Goal: Task Accomplishment & Management: Use online tool/utility

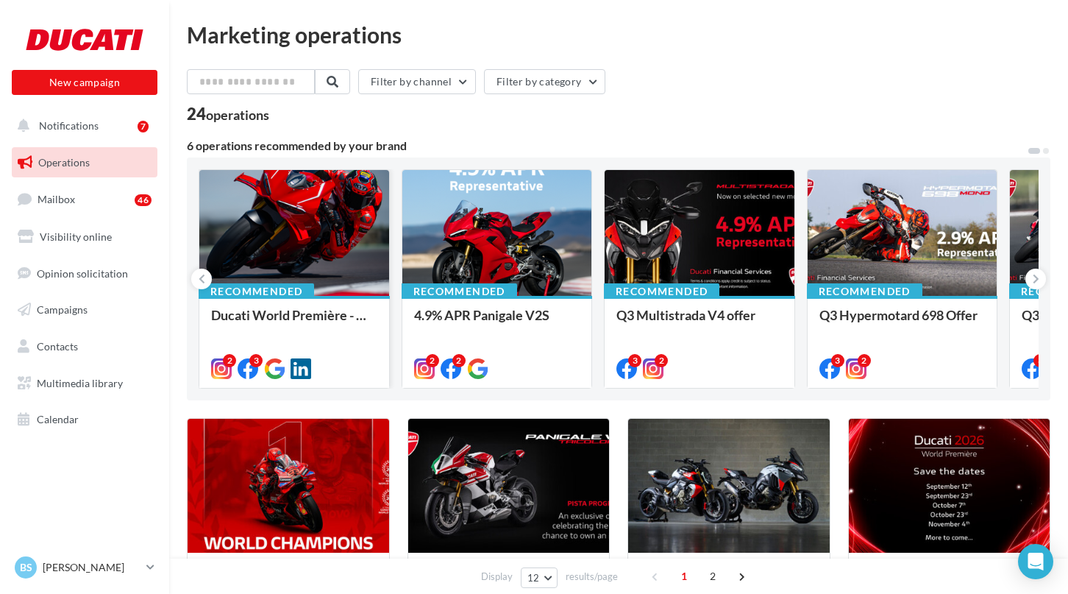
click at [273, 207] on div at bounding box center [294, 233] width 190 height 127
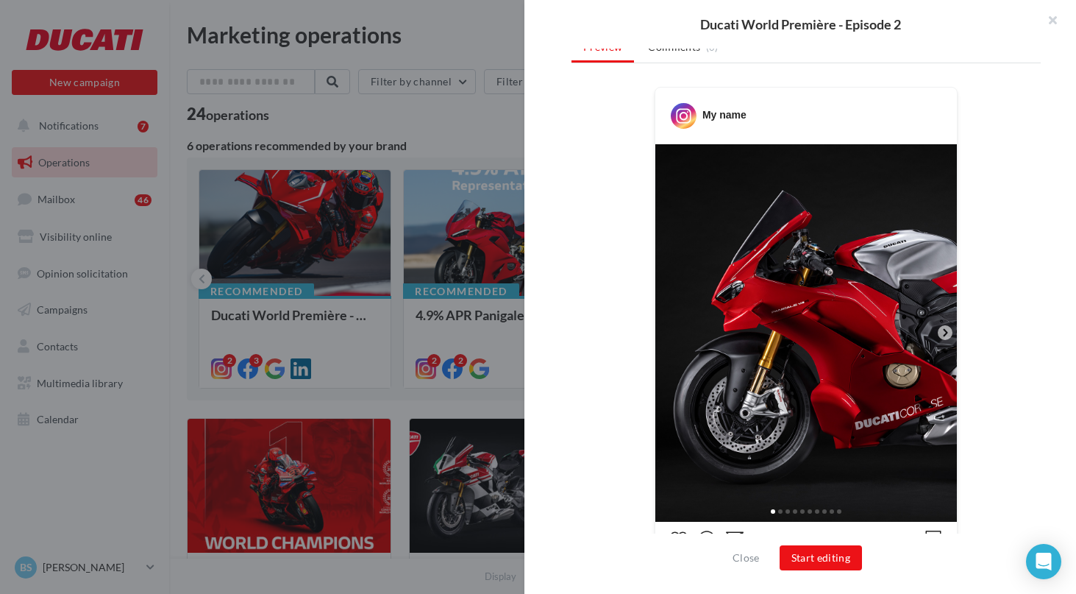
scroll to position [241, 0]
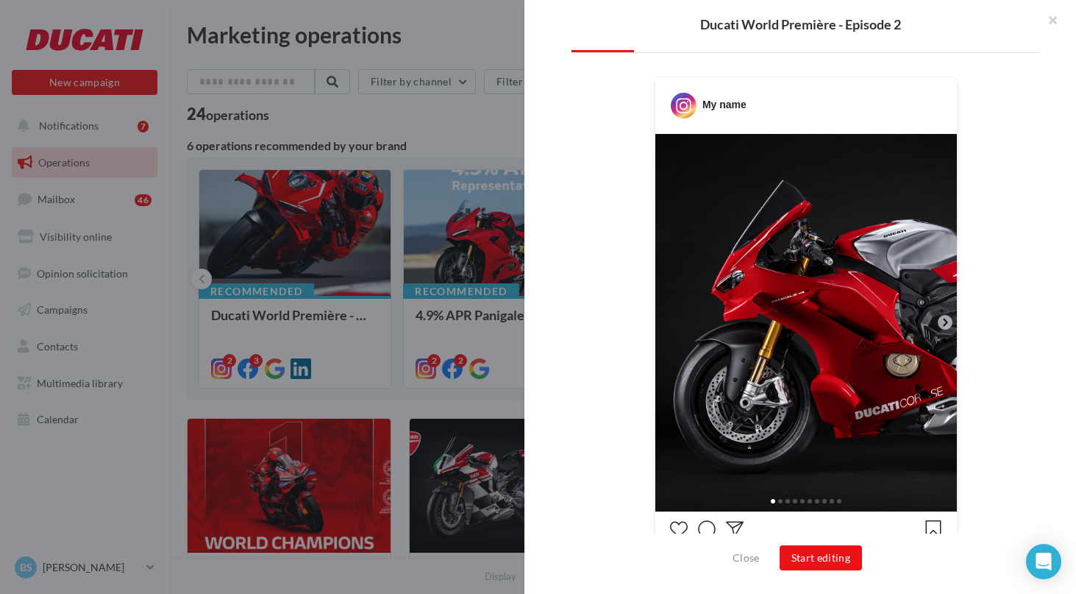
click at [944, 321] on icon at bounding box center [945, 322] width 13 height 13
click at [939, 322] on icon at bounding box center [945, 322] width 13 height 13
click at [942, 324] on icon at bounding box center [945, 322] width 13 height 13
click at [1006, 323] on div "My name" at bounding box center [806, 448] width 469 height 742
click at [943, 324] on icon at bounding box center [945, 322] width 4 height 7
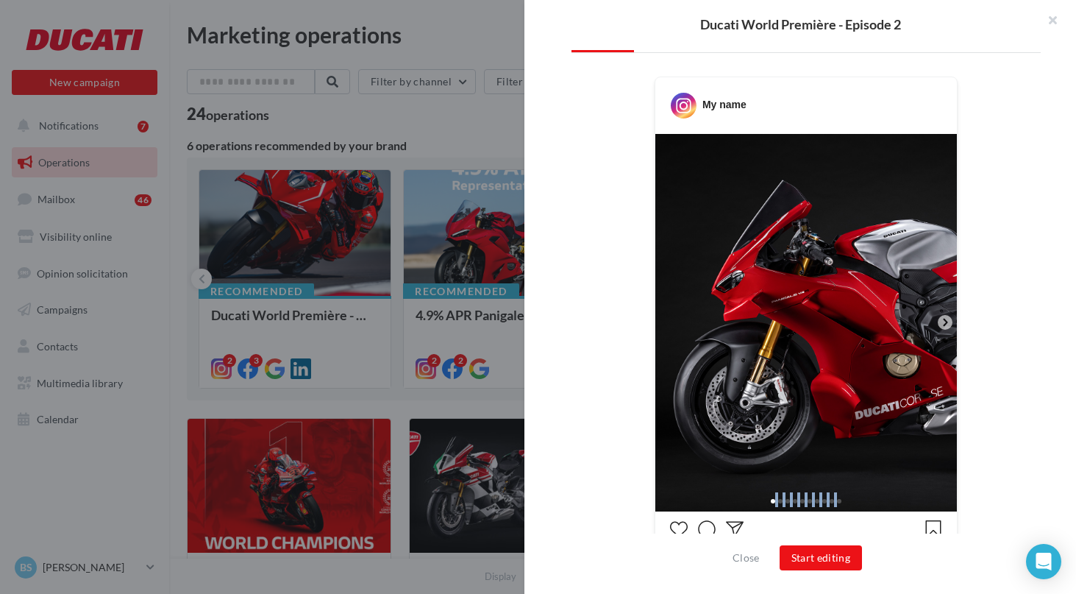
click at [943, 324] on icon at bounding box center [945, 322] width 4 height 7
click at [834, 320] on img at bounding box center [806, 322] width 302 height 377
click at [941, 326] on icon at bounding box center [945, 322] width 13 height 13
click at [943, 324] on icon at bounding box center [945, 322] width 4 height 7
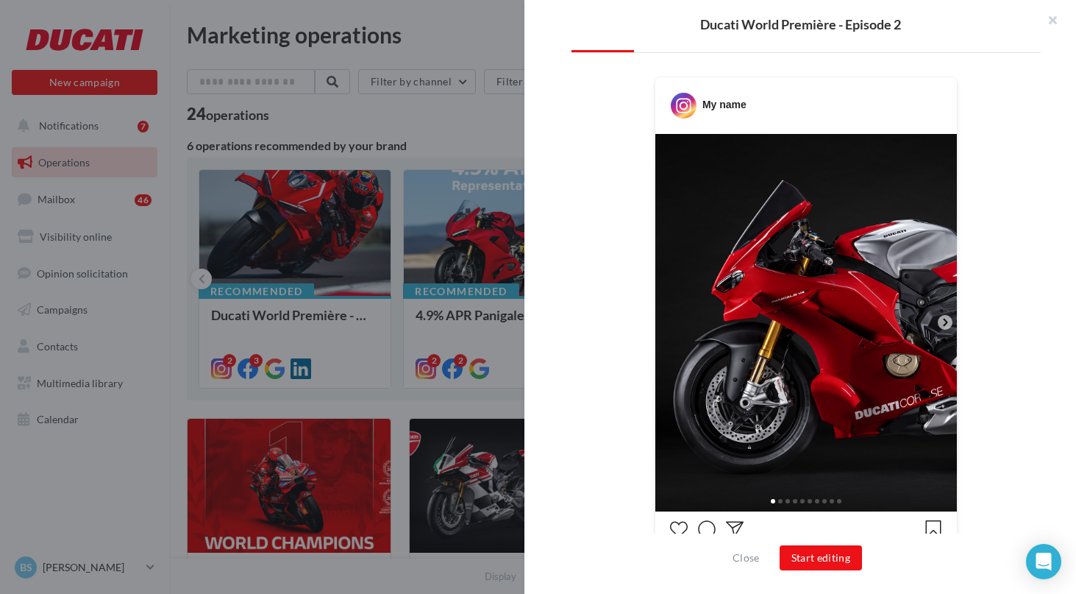
click at [786, 500] on span at bounding box center [788, 501] width 4 height 4
click at [789, 500] on div at bounding box center [806, 500] width 302 height 24
click at [794, 500] on div at bounding box center [806, 500] width 302 height 24
click at [808, 494] on div at bounding box center [806, 500] width 302 height 24
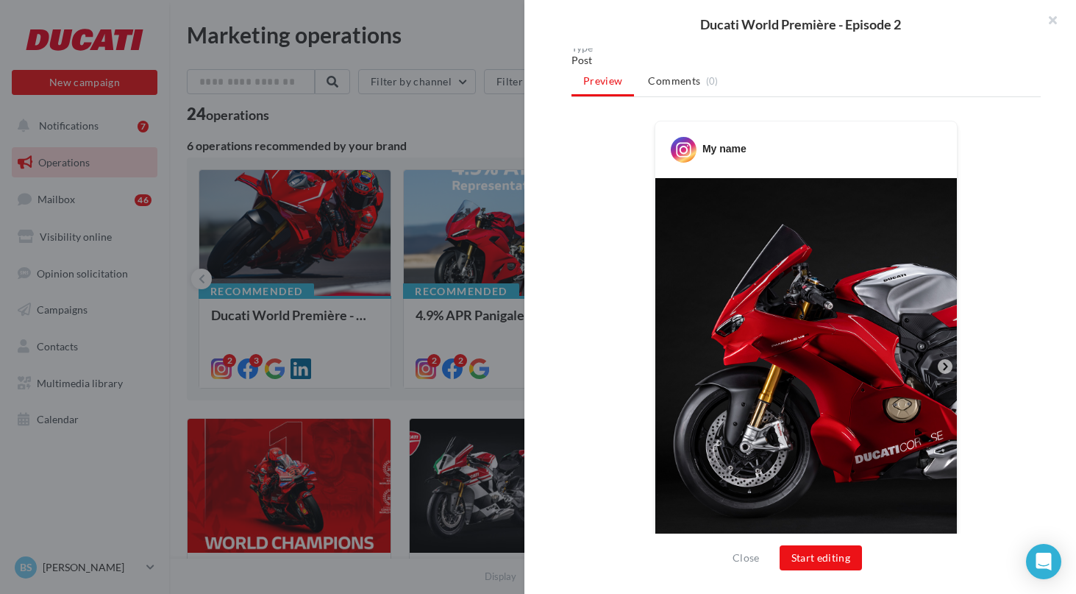
scroll to position [0, 0]
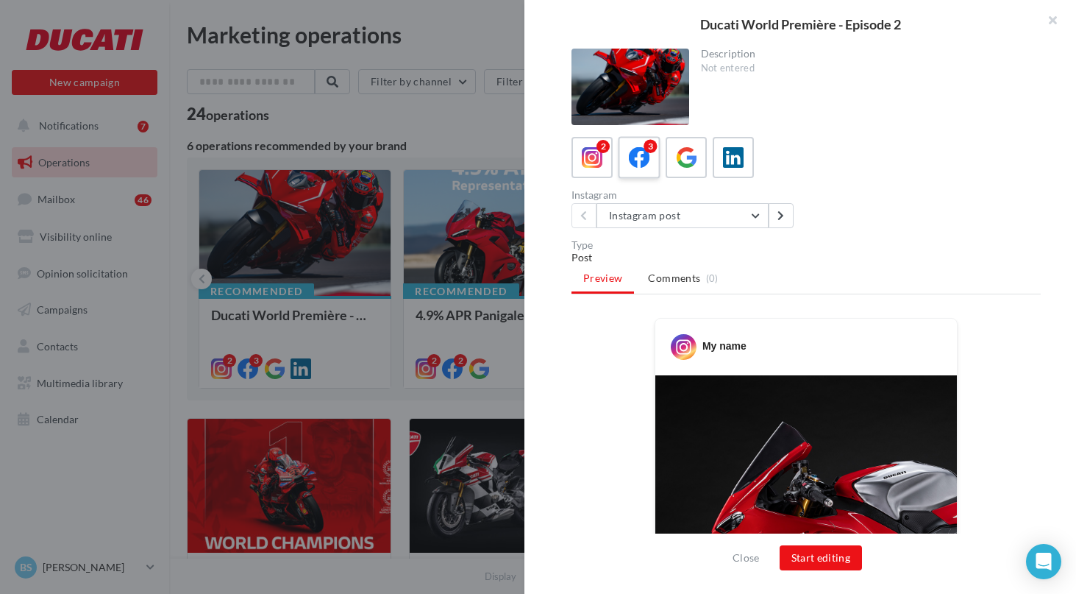
click at [628, 162] on div "3" at bounding box center [639, 157] width 27 height 27
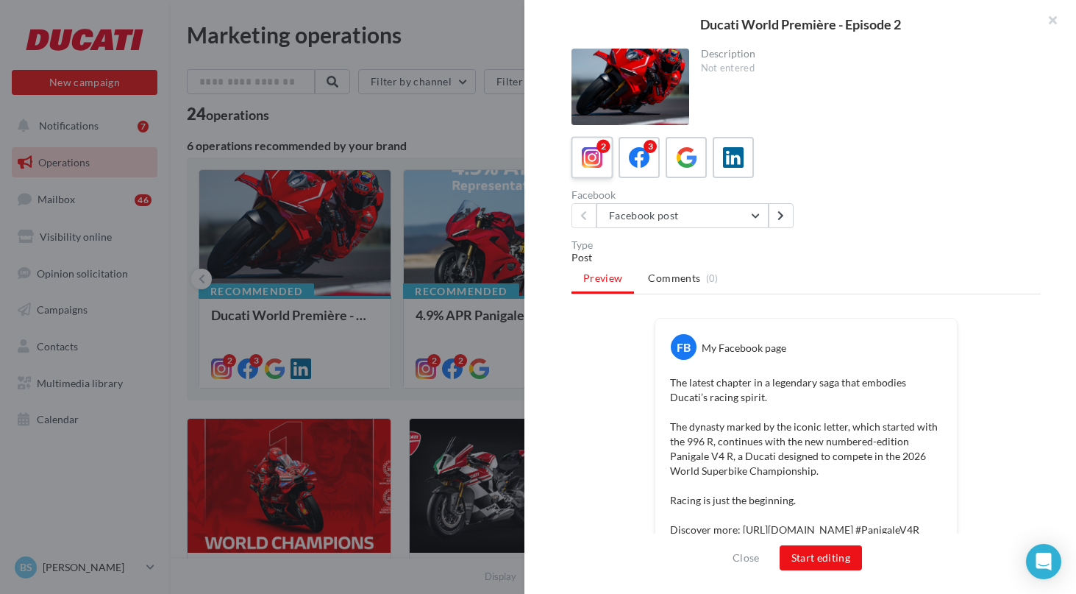
click at [591, 158] on icon at bounding box center [592, 157] width 21 height 21
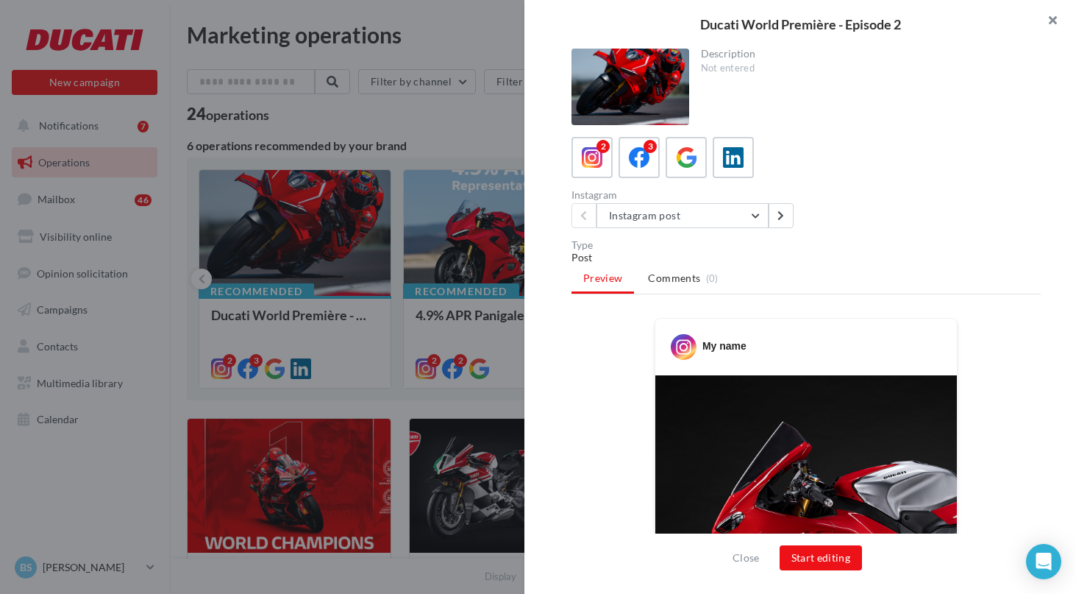
click at [1059, 18] on button "button" at bounding box center [1046, 22] width 59 height 44
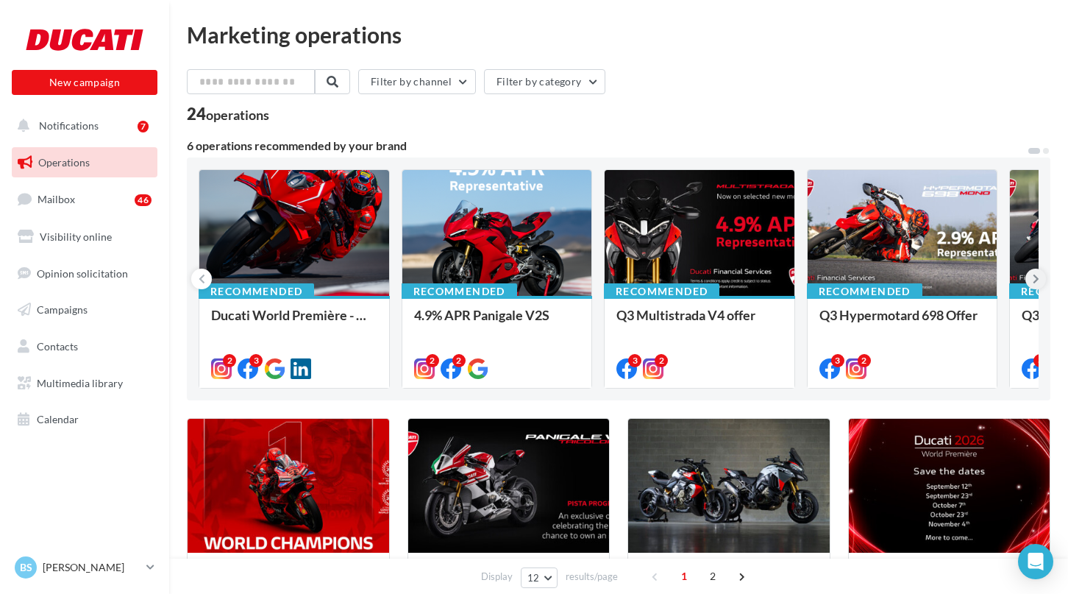
click at [1034, 274] on icon at bounding box center [1036, 278] width 7 height 15
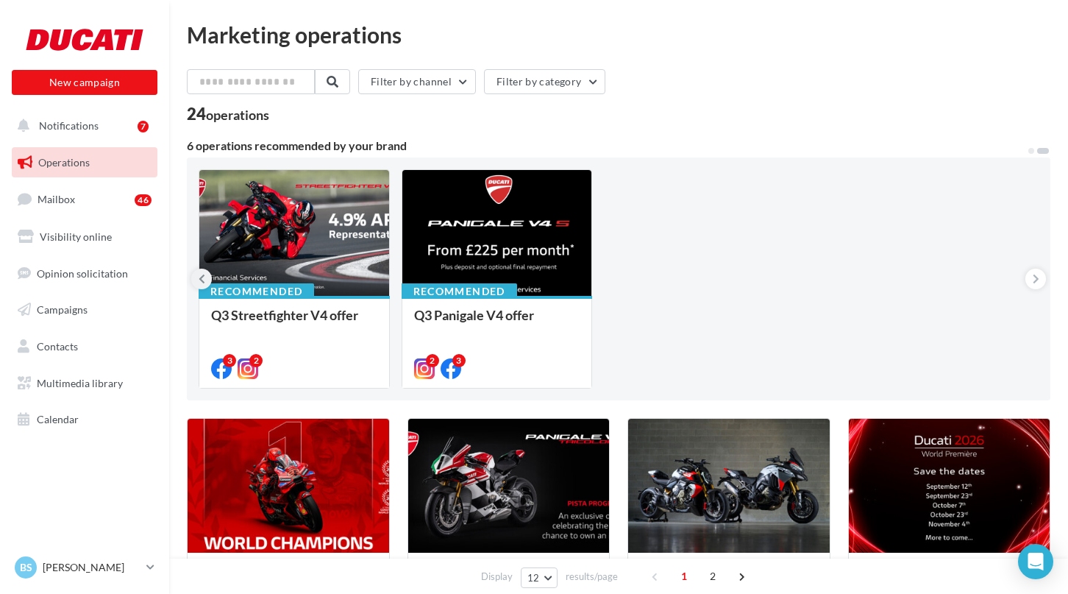
click at [209, 276] on button at bounding box center [201, 279] width 21 height 21
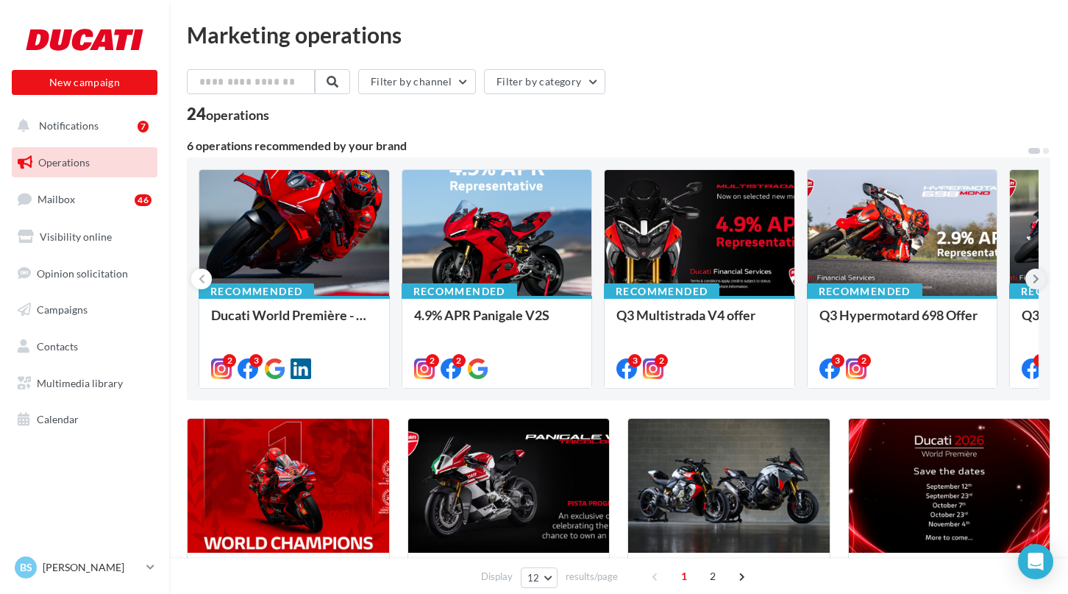
click at [1039, 278] on button at bounding box center [1035, 279] width 21 height 21
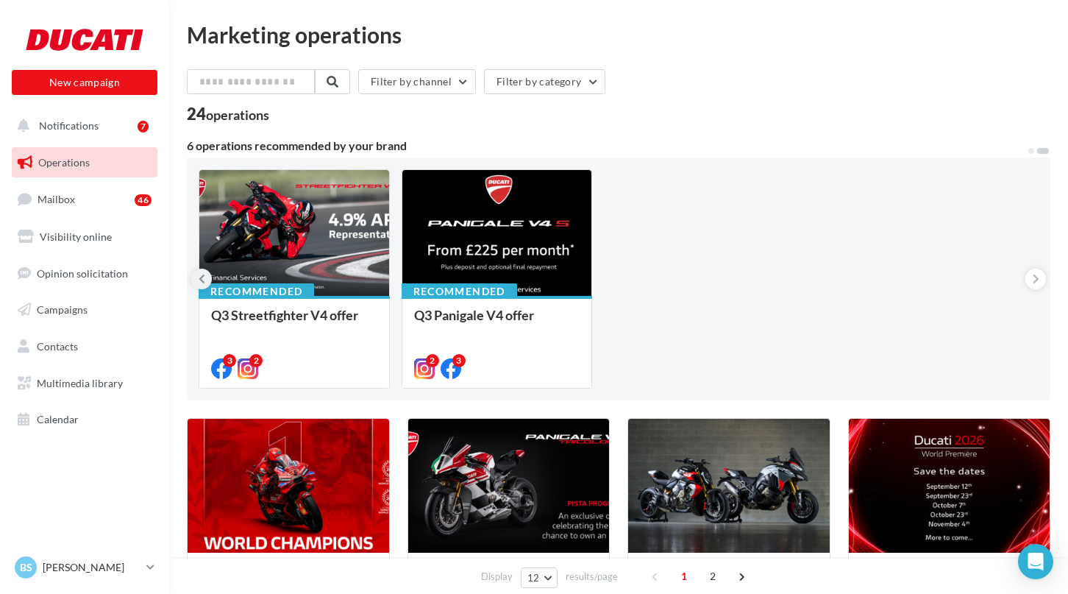
click at [207, 282] on button at bounding box center [201, 279] width 21 height 21
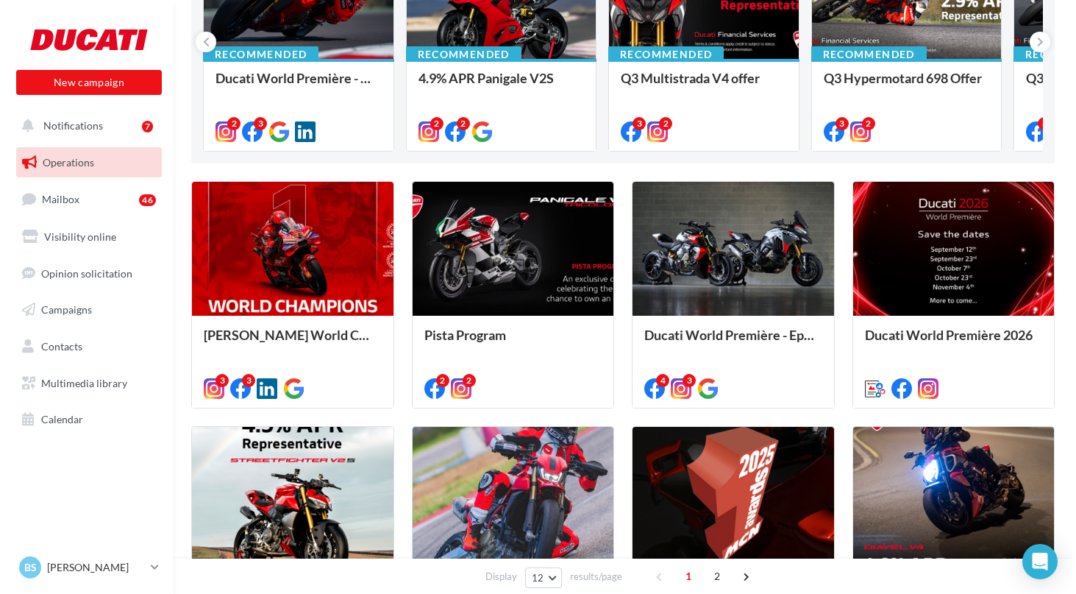
scroll to position [182, 0]
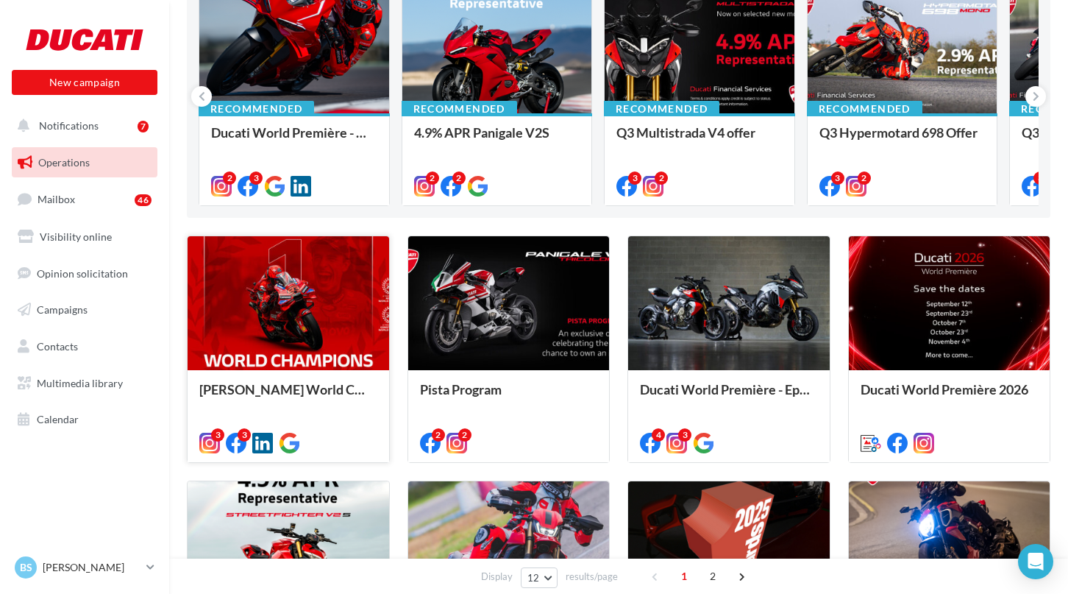
click at [250, 321] on div at bounding box center [289, 303] width 202 height 135
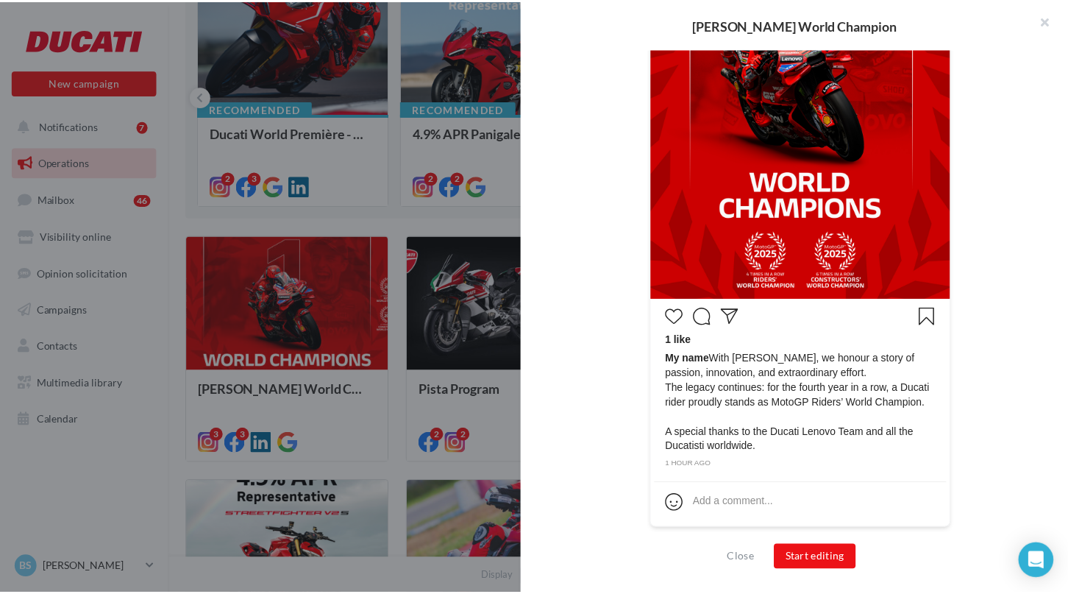
scroll to position [469, 0]
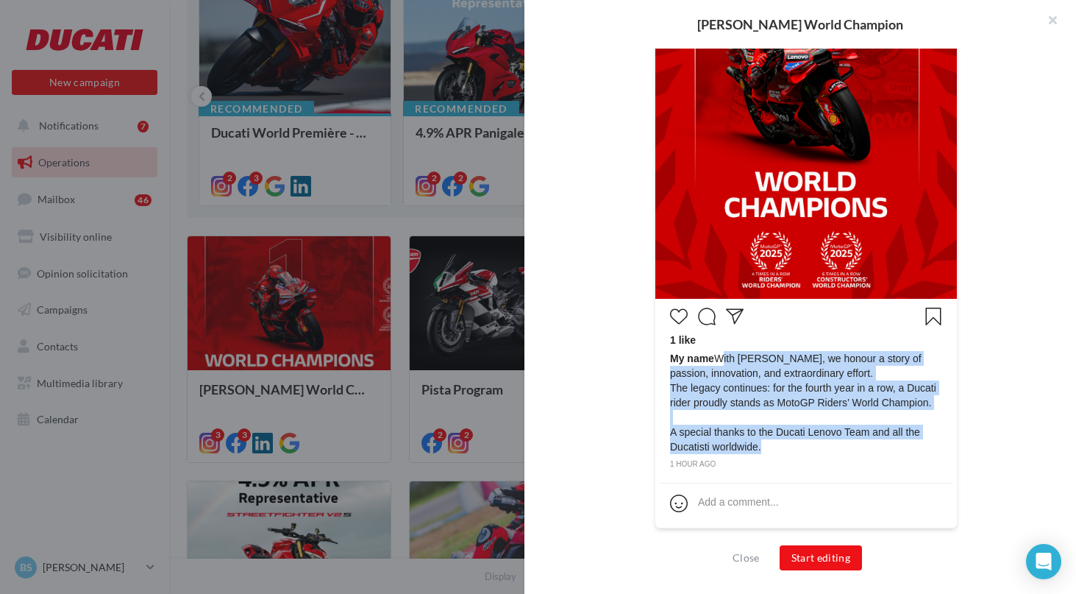
drag, startPoint x: 716, startPoint y: 342, endPoint x: 768, endPoint y: 444, distance: 114.8
click at [768, 444] on span "My name With [PERSON_NAME], we honour a story of passion, innovation, and extra…" at bounding box center [806, 402] width 272 height 103
copy span "With [PERSON_NAME], we honour a story of passion, innovation, and extraordinary…"
click at [787, 408] on span "My name With [PERSON_NAME], we honour a story of passion, innovation, and extra…" at bounding box center [806, 402] width 272 height 103
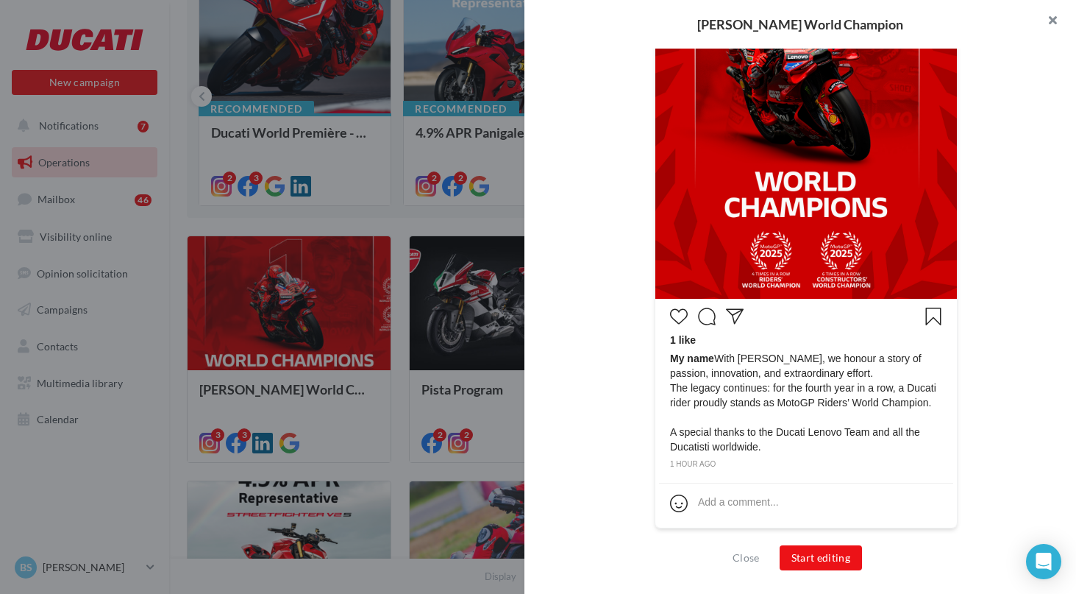
click at [1052, 18] on button "button" at bounding box center [1046, 22] width 59 height 44
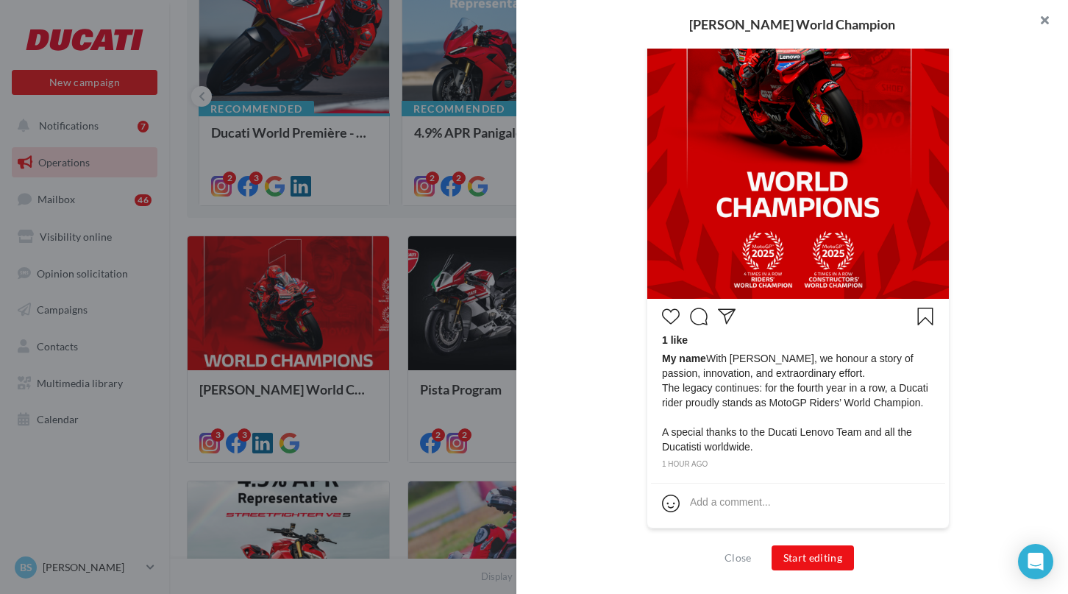
click at [1052, 18] on div "[PERSON_NAME] World Champion" at bounding box center [792, 24] width 552 height 49
